Goal: Task Accomplishment & Management: Complete application form

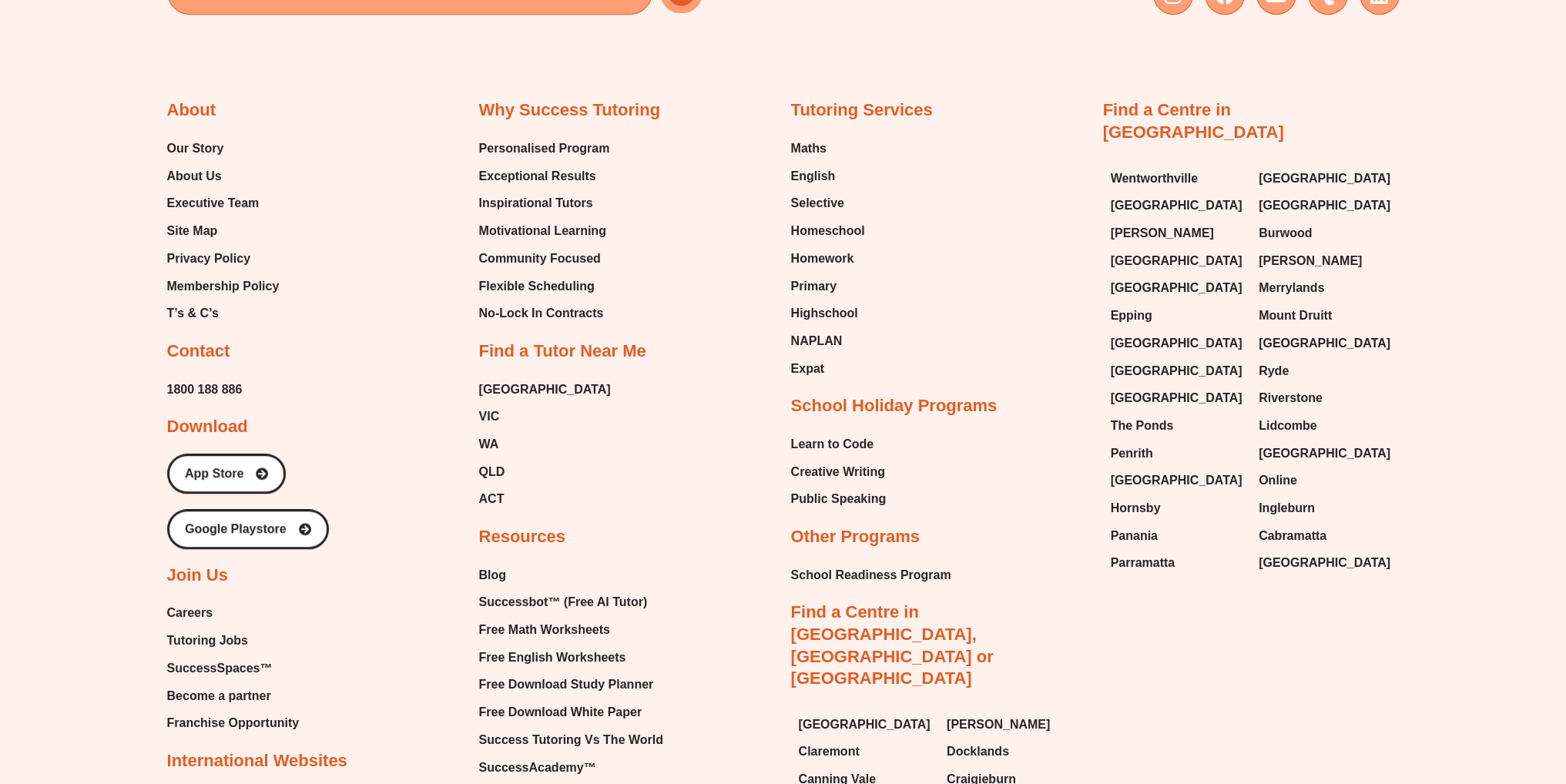
scroll to position [9099, 0]
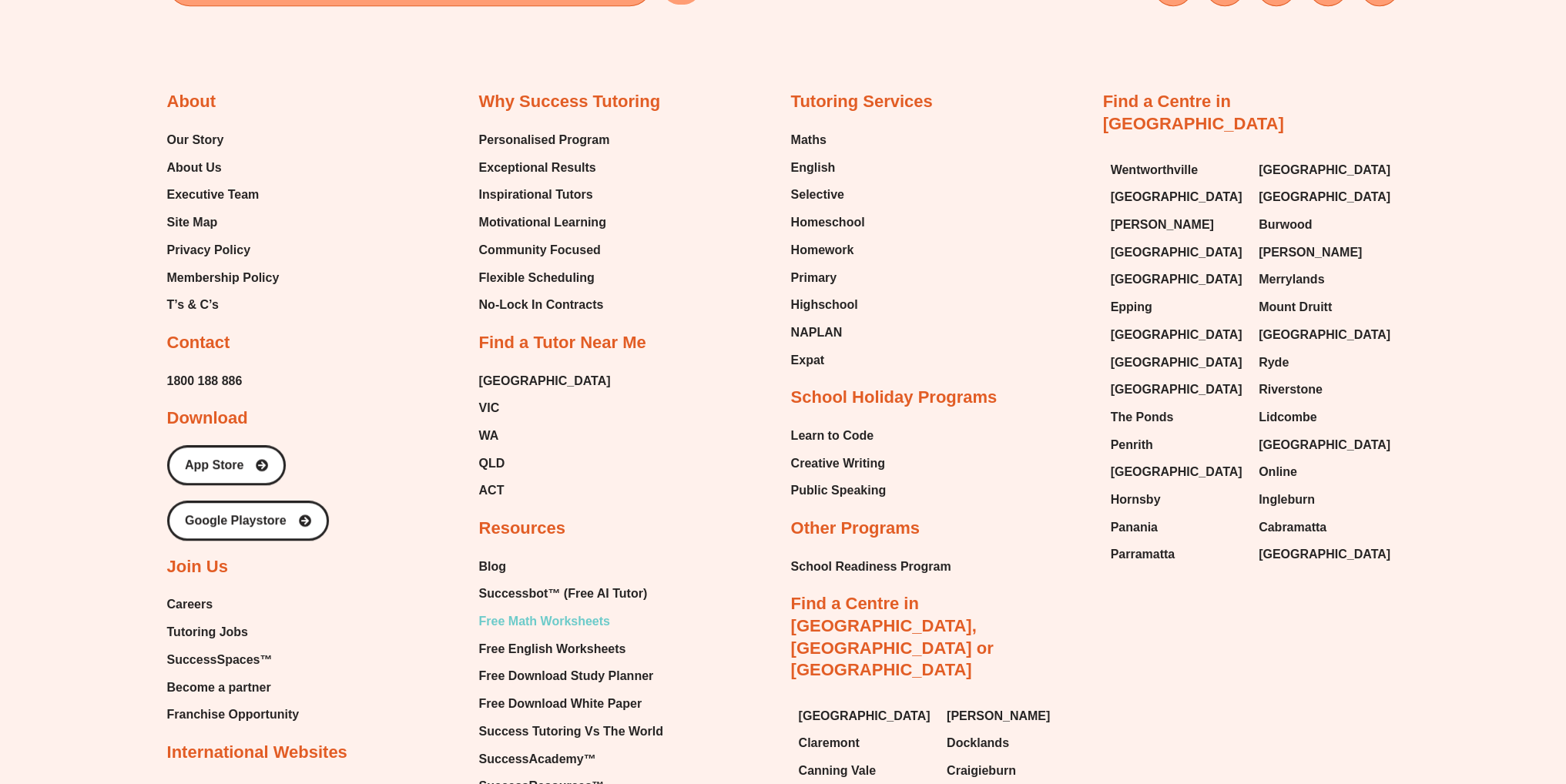
click at [595, 610] on span "Free Math Worksheets" at bounding box center [544, 621] width 131 height 23
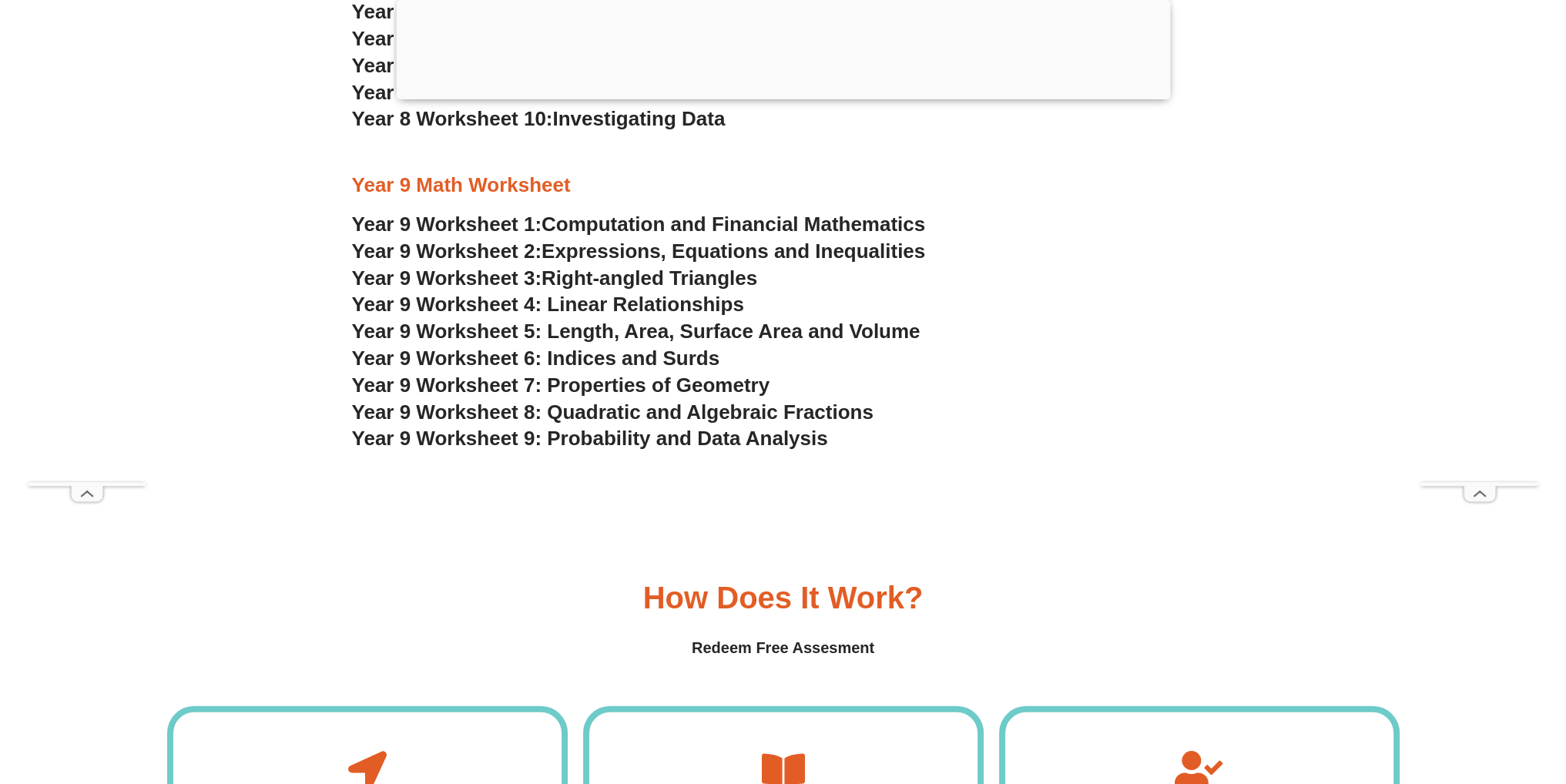
scroll to position [5005, 0]
click at [677, 446] on span "Year 9 Worksheet 9: Probability and Data Analysis" at bounding box center [590, 437] width 476 height 23
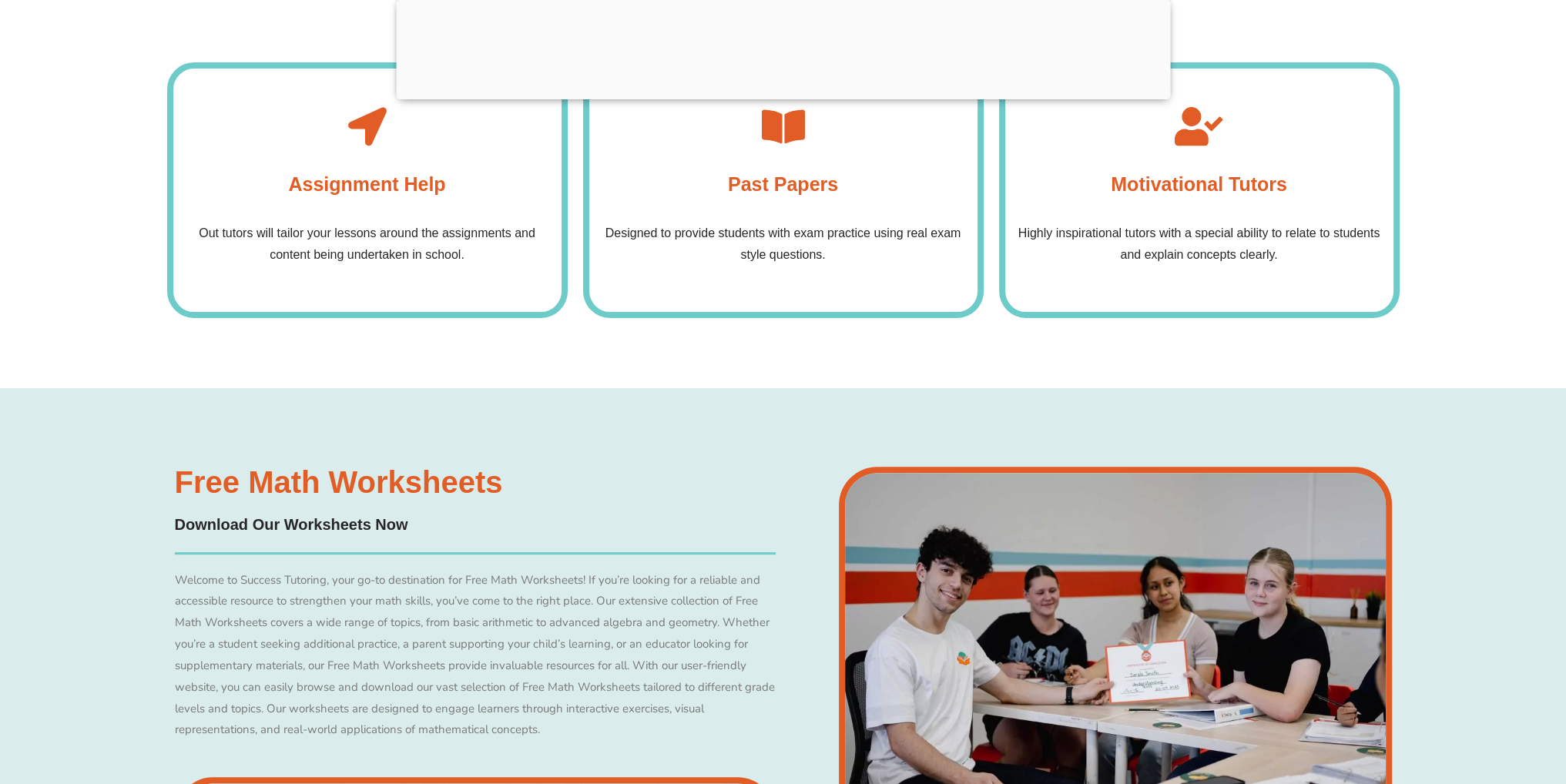
scroll to position [770, 0]
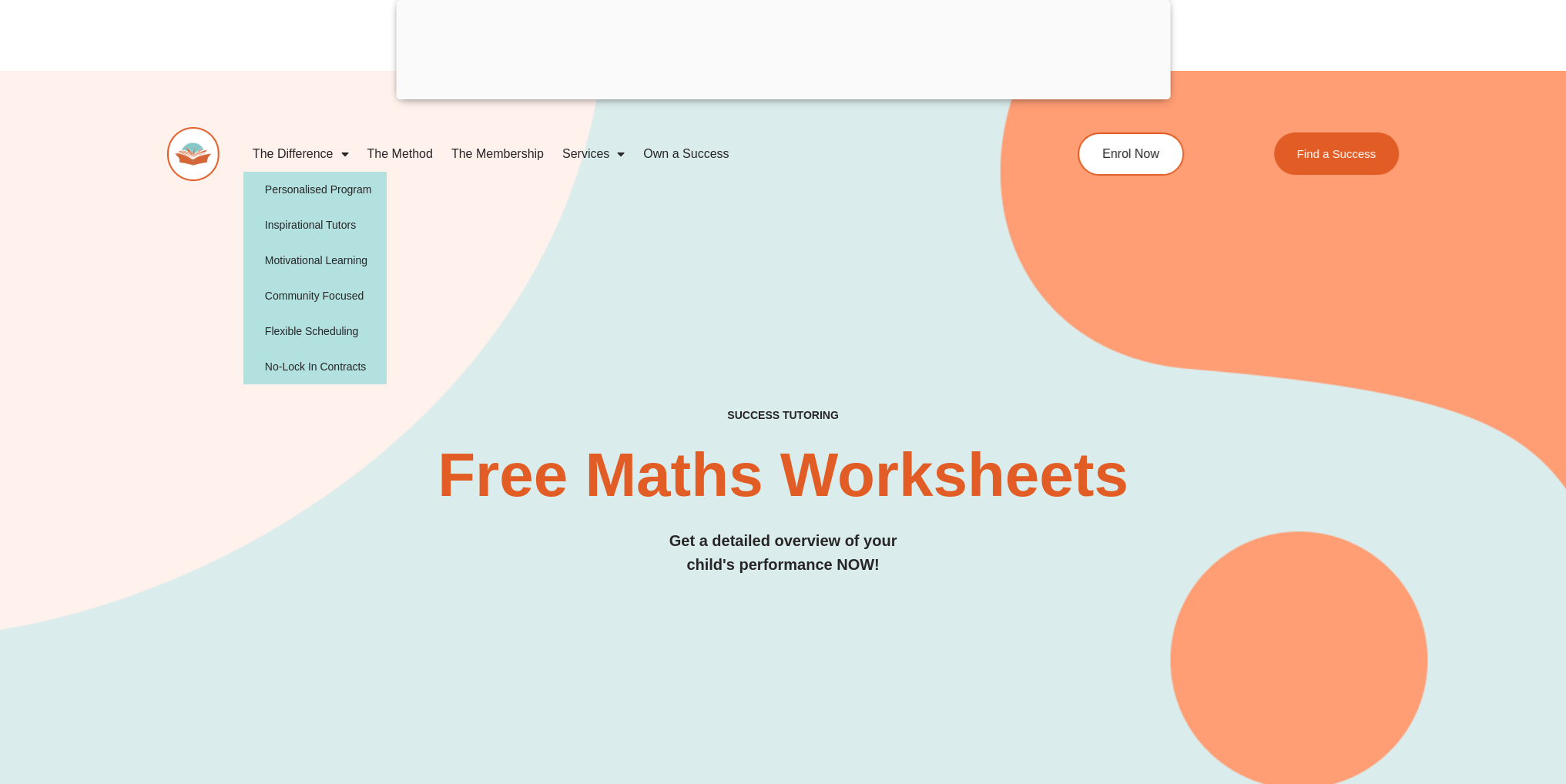
click at [299, 159] on link "The Difference" at bounding box center [300, 154] width 115 height 35
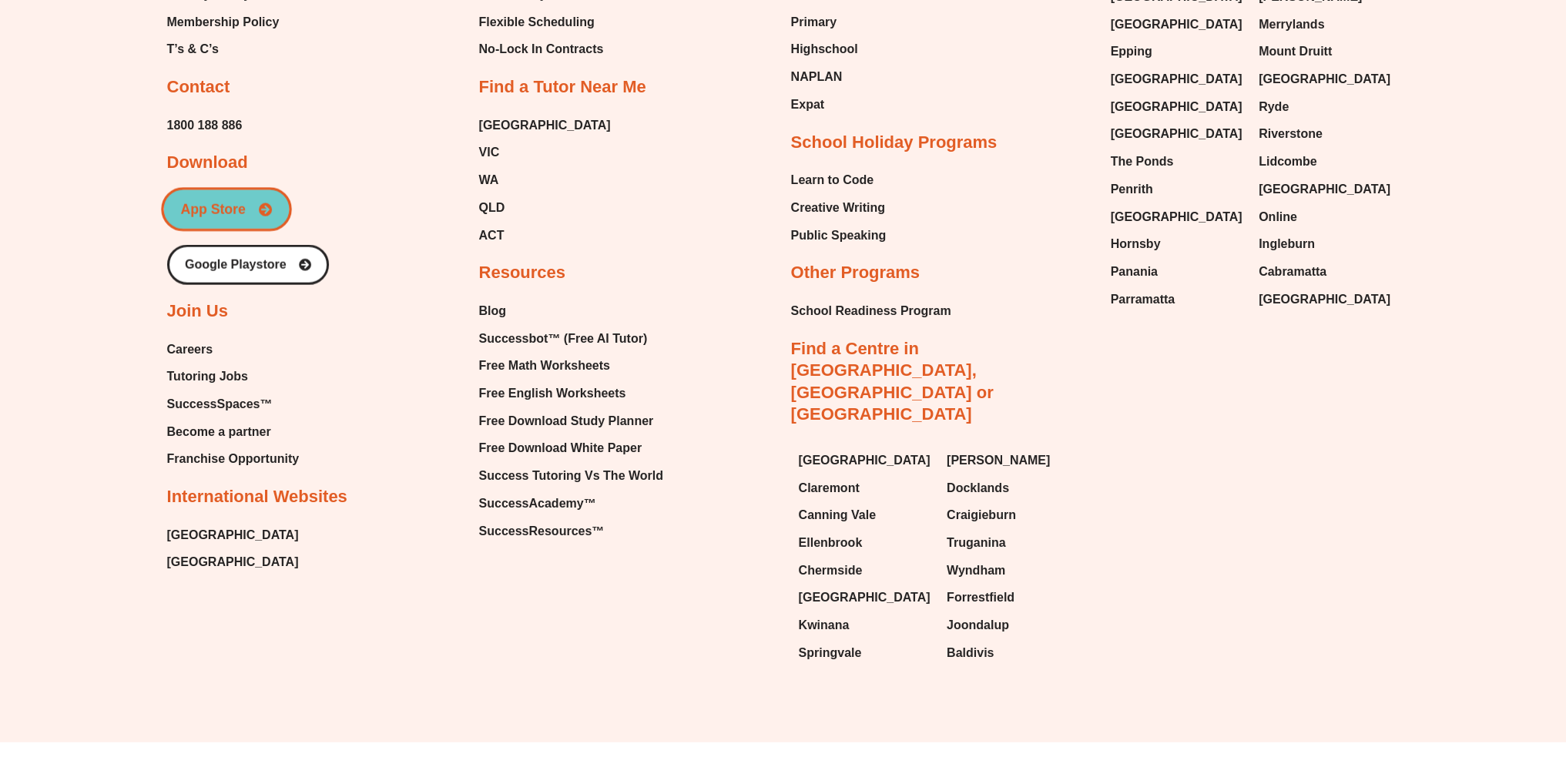
scroll to position [5013, 0]
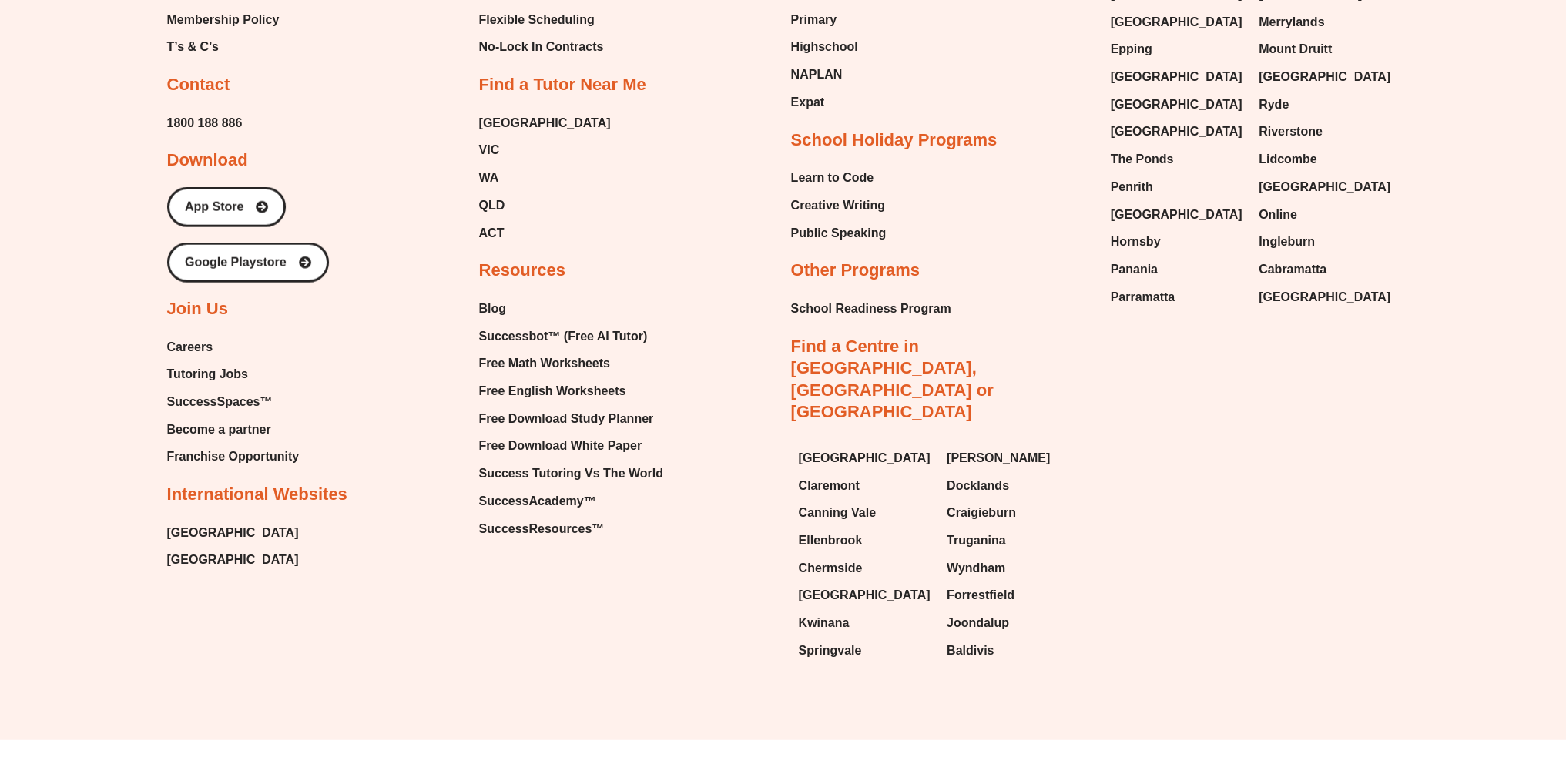
click at [210, 354] on span "Careers" at bounding box center [190, 347] width 46 height 23
click at [228, 374] on span "Tutoring Jobs" at bounding box center [207, 374] width 80 height 23
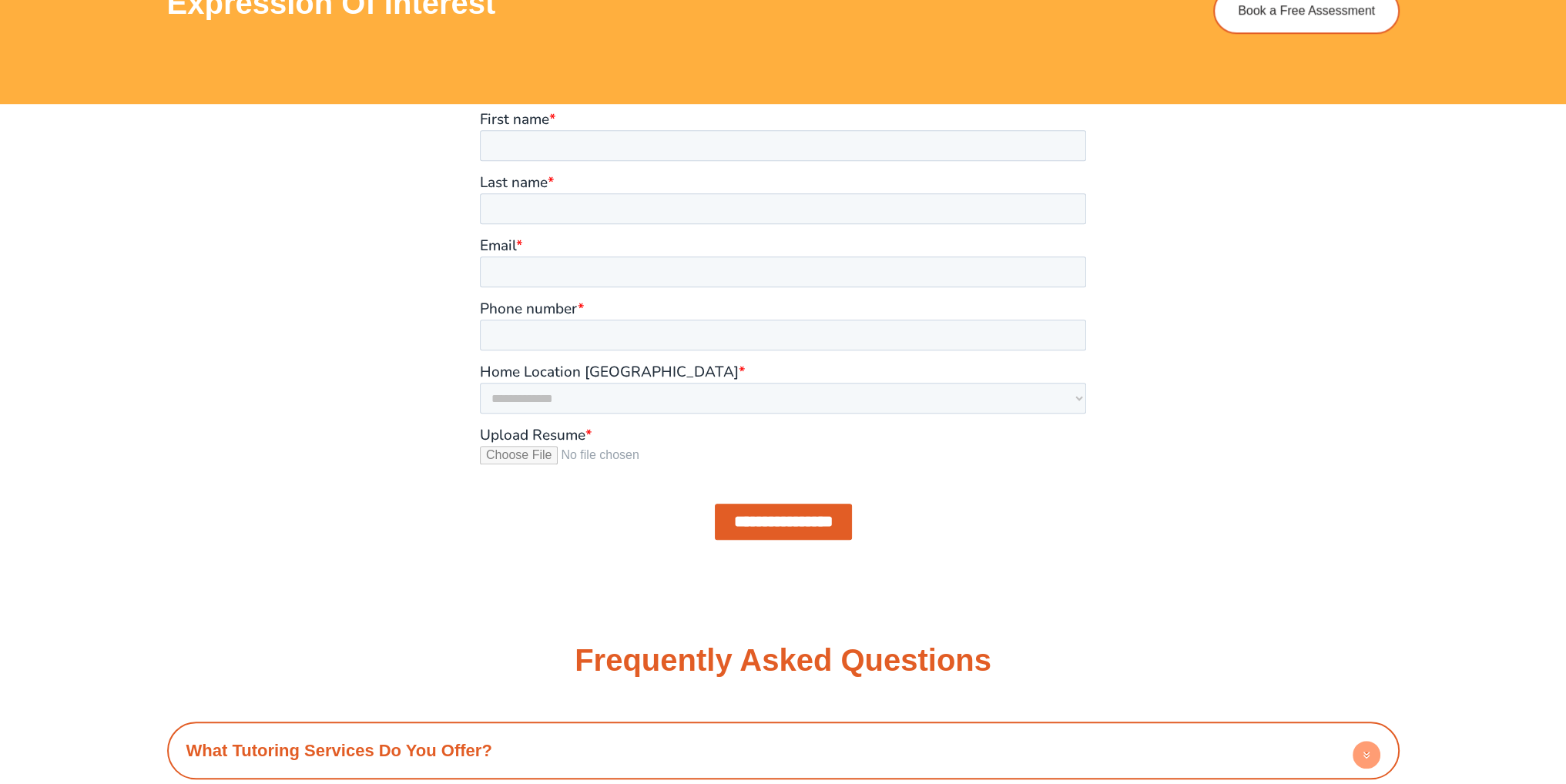
scroll to position [1540, 0]
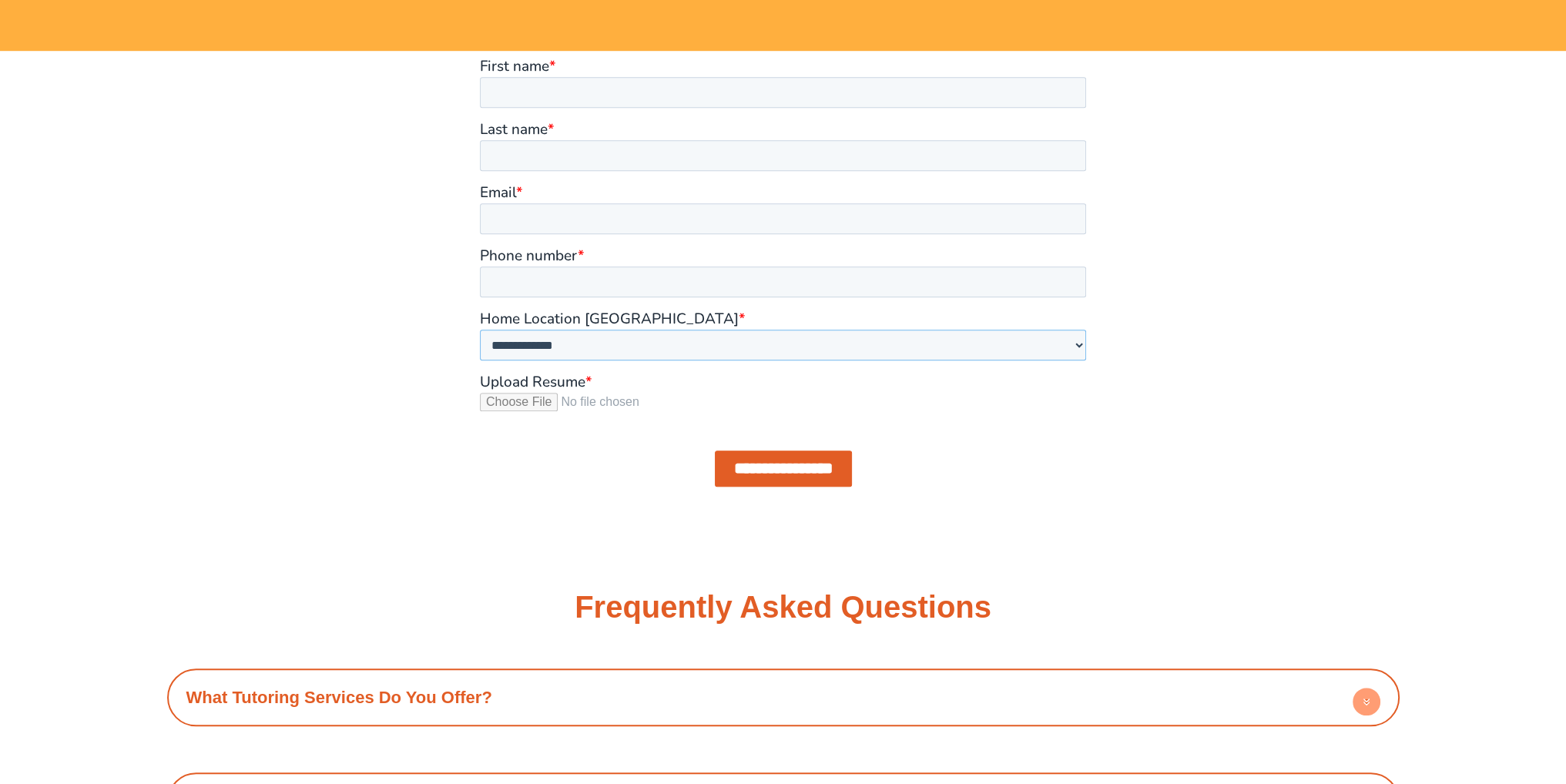
click at [551, 353] on select "**********" at bounding box center [783, 345] width 606 height 31
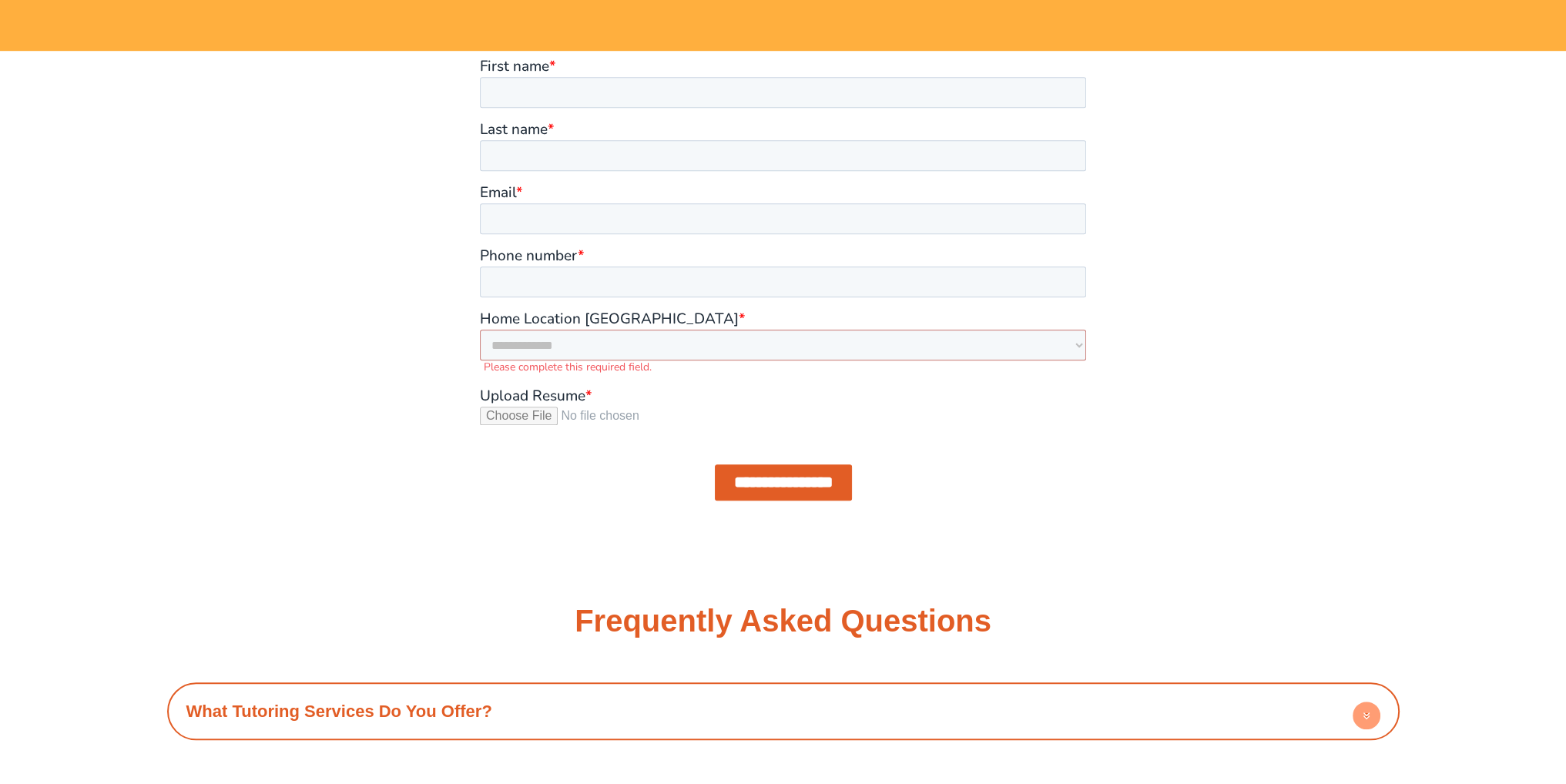
click at [422, 339] on div at bounding box center [783, 293] width 878 height 484
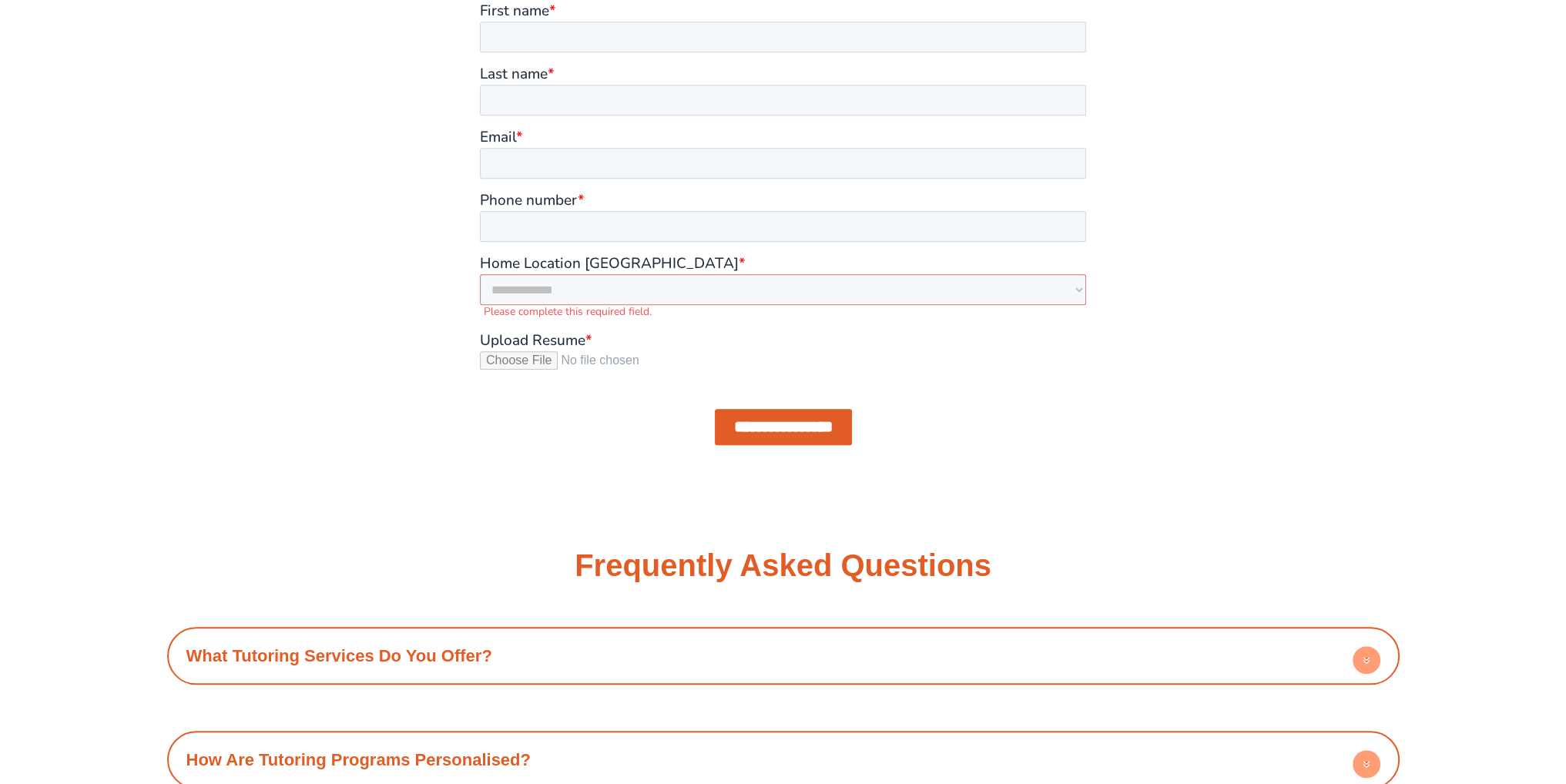
scroll to position [1596, 0]
click at [814, 284] on select "**********" at bounding box center [783, 289] width 606 height 31
select select "**********"
click at [480, 274] on select "**********" at bounding box center [783, 289] width 606 height 31
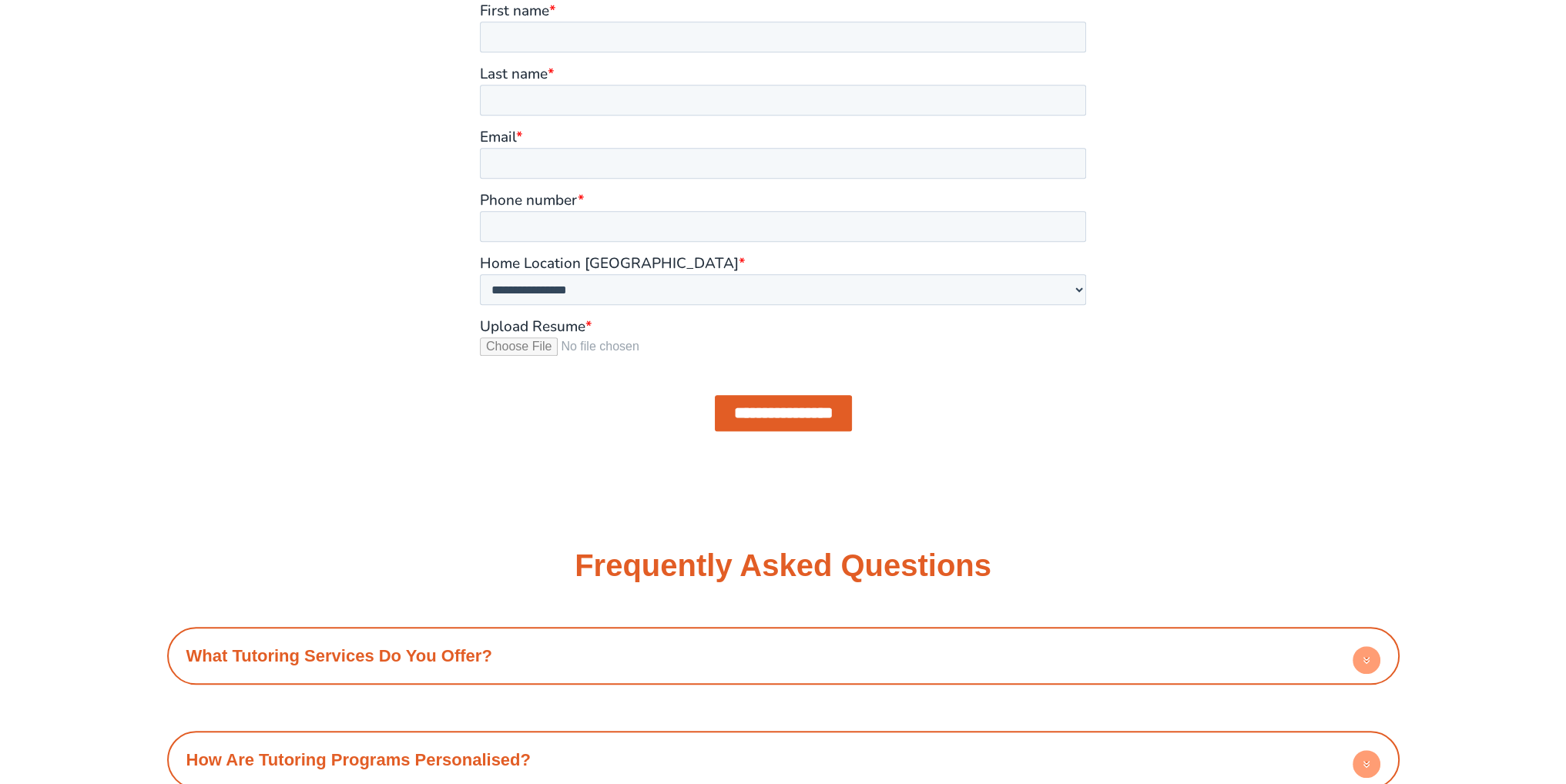
click html "**********"
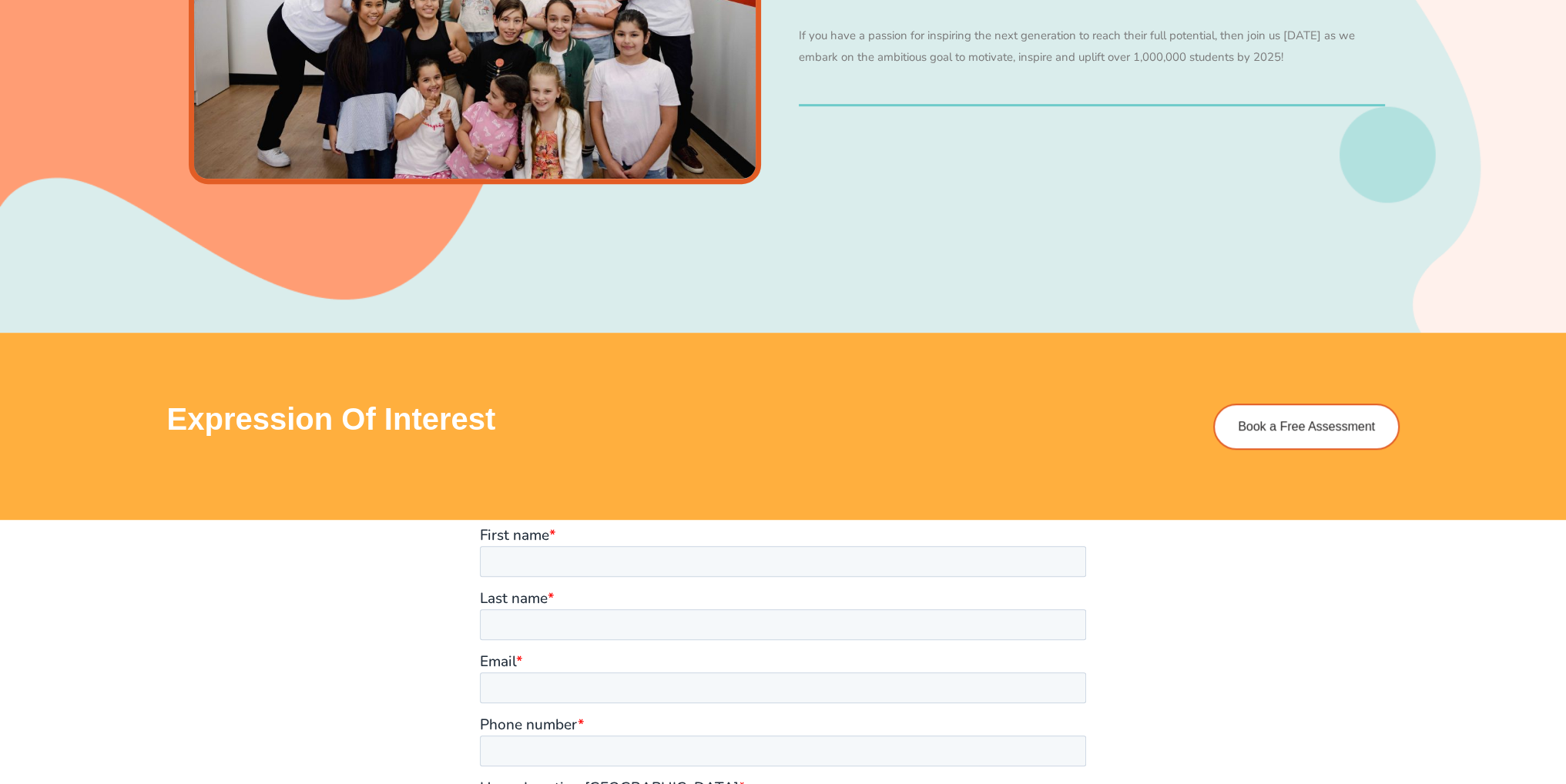
scroll to position [1339, 0]
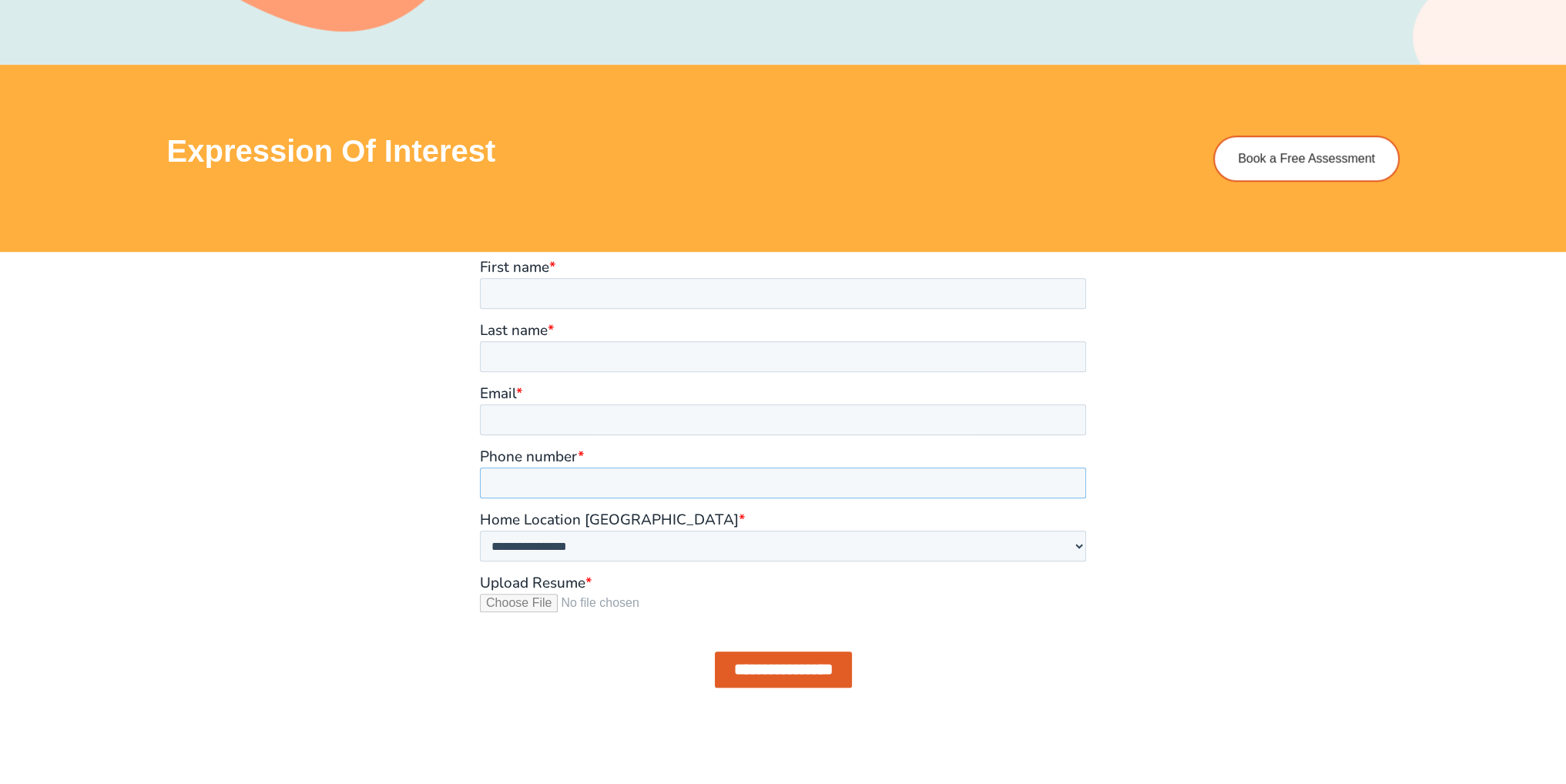
click at [932, 481] on input "Phone number *" at bounding box center [783, 483] width 606 height 31
click at [630, 588] on label "Upload Resume *" at bounding box center [783, 582] width 606 height 15
click at [630, 594] on input "Upload Resume *" at bounding box center [783, 609] width 606 height 31
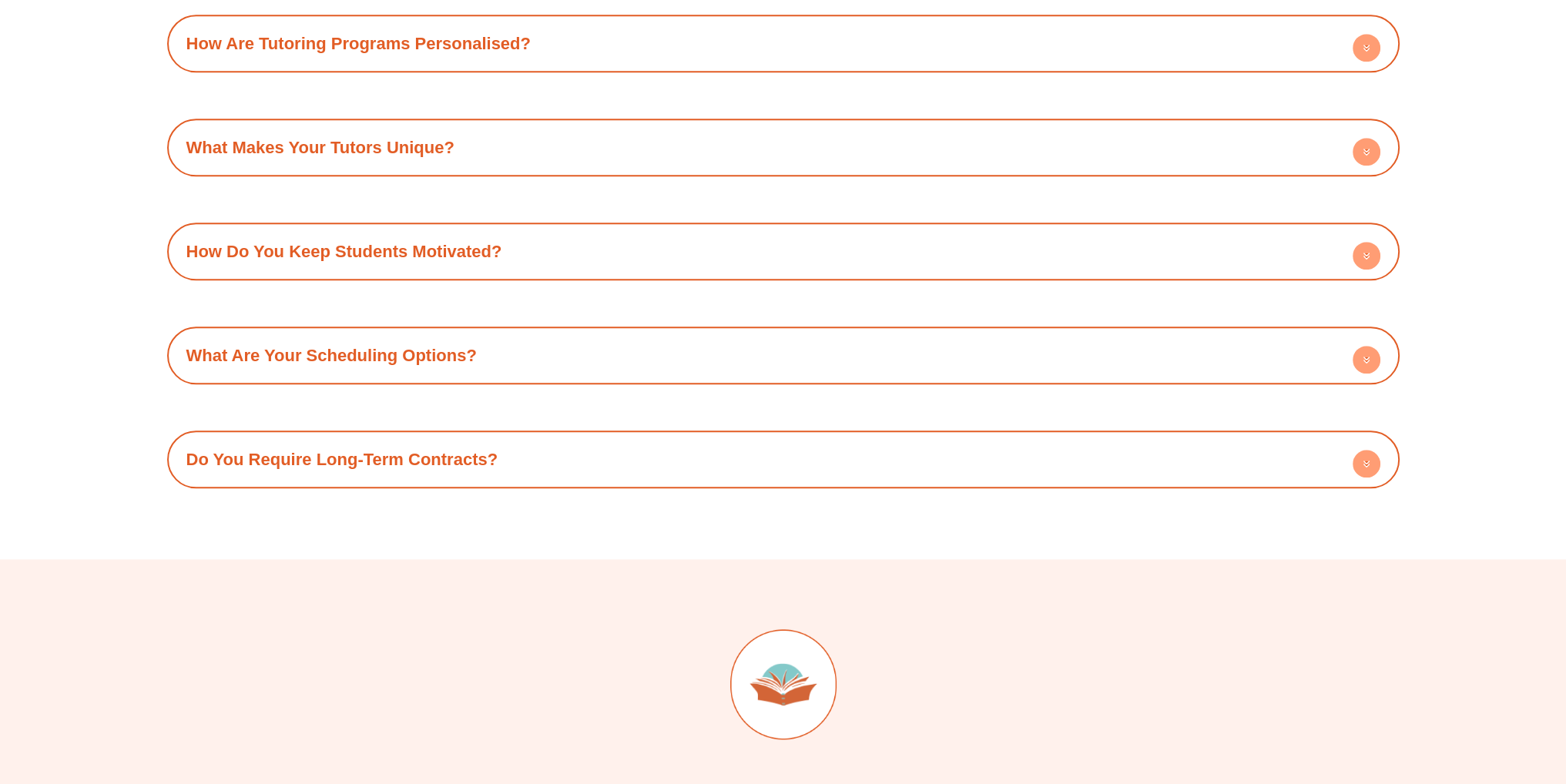
scroll to position [2181, 0]
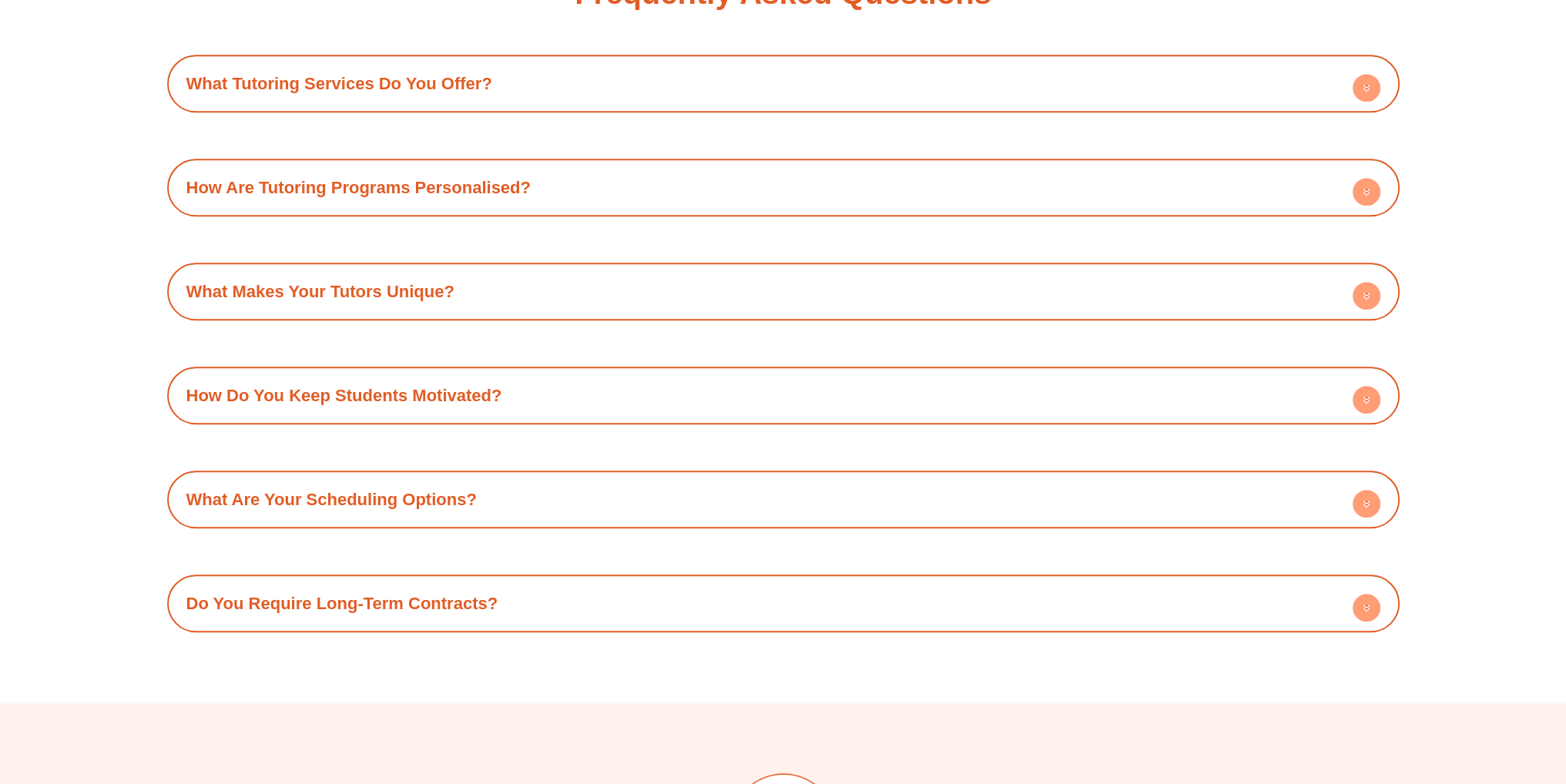
click at [662, 290] on h4 "What Makes Your Tutors Unique?" at bounding box center [783, 291] width 1217 height 42
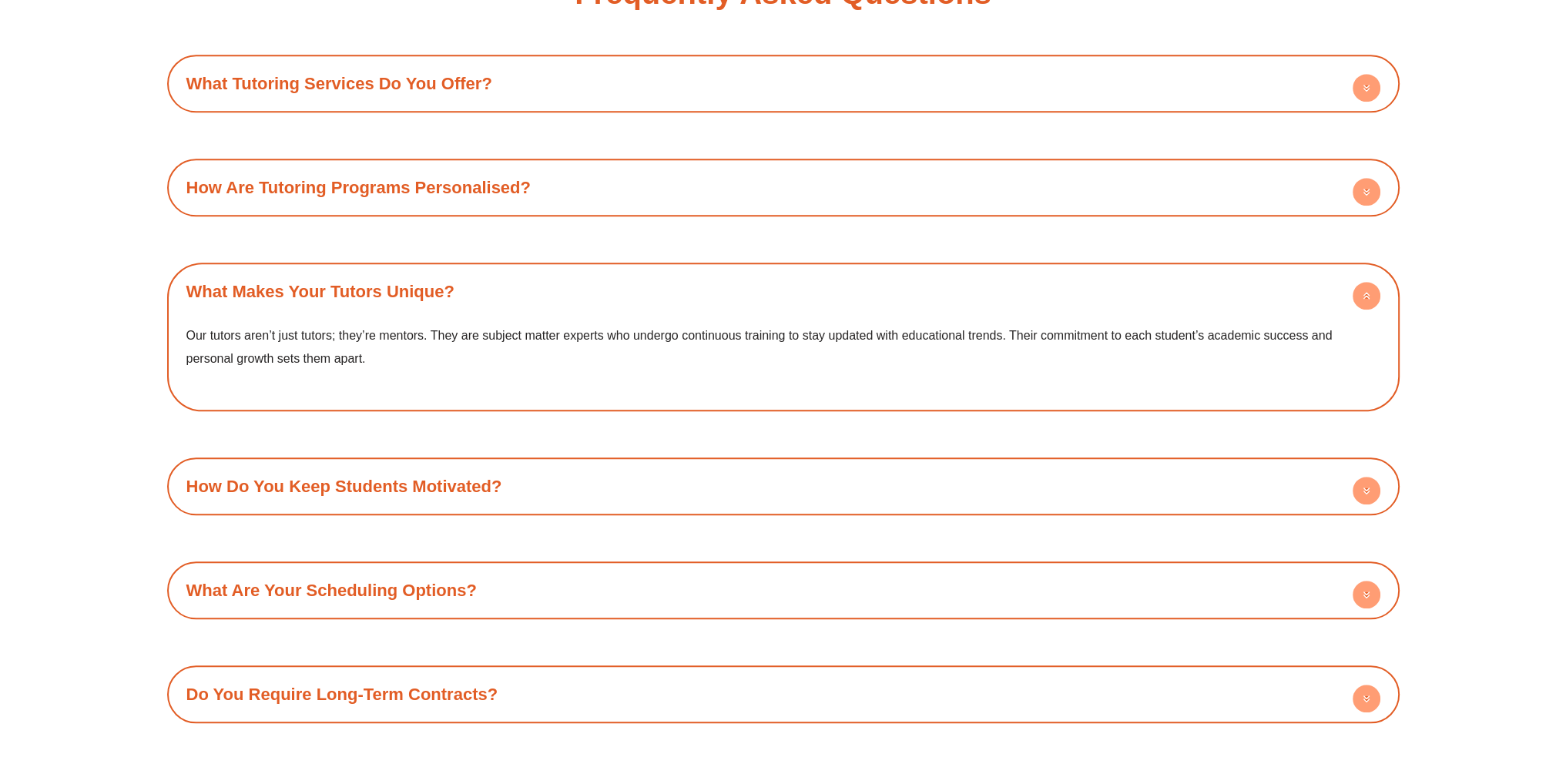
click at [662, 290] on h4 "What Makes Your Tutors Unique?" at bounding box center [783, 291] width 1217 height 42
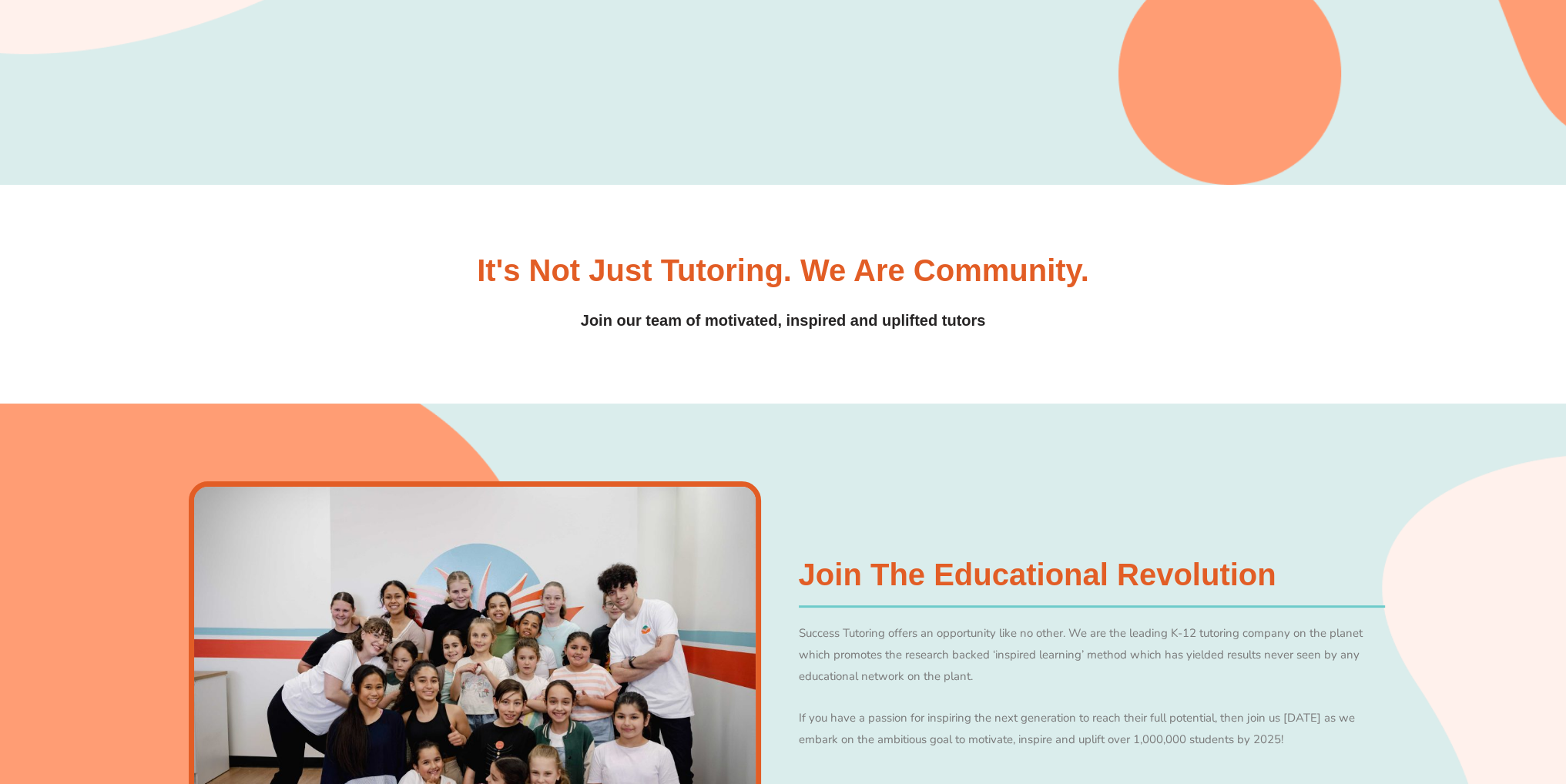
scroll to position [0, 0]
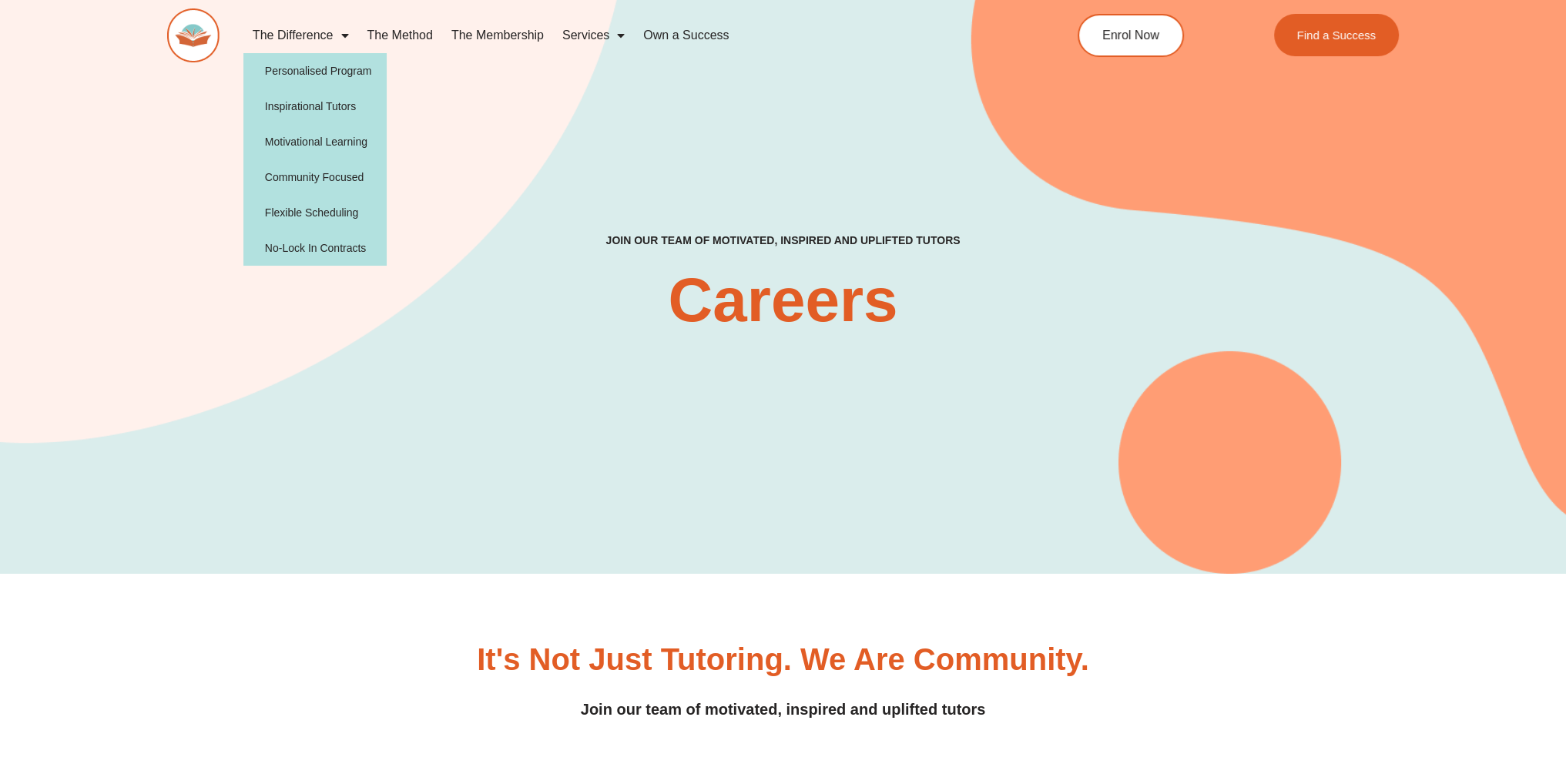
click at [213, 38] on img at bounding box center [194, 36] width 53 height 54
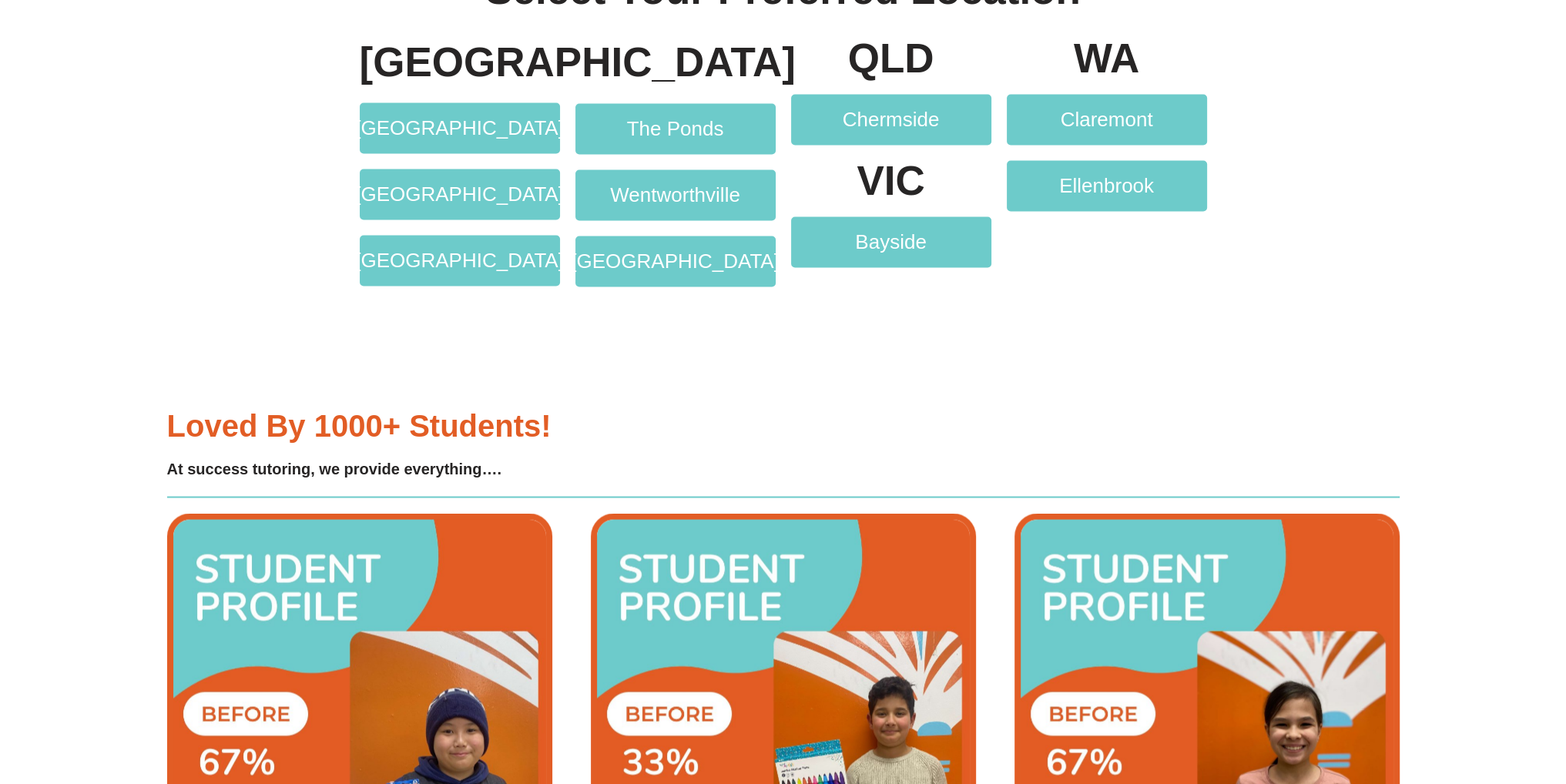
scroll to position [3722, 0]
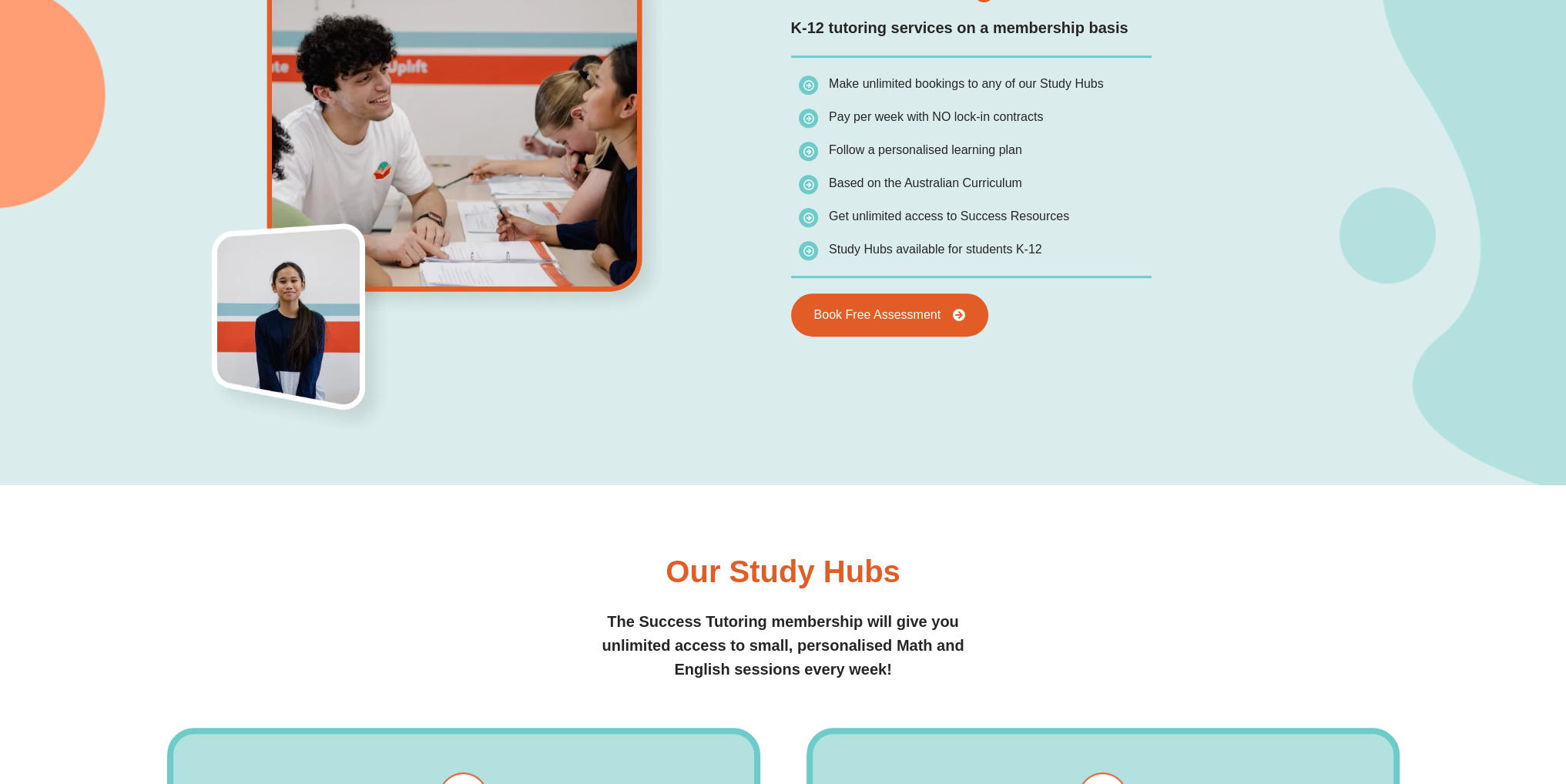
scroll to position [1412, 0]
